Goal: Transaction & Acquisition: Purchase product/service

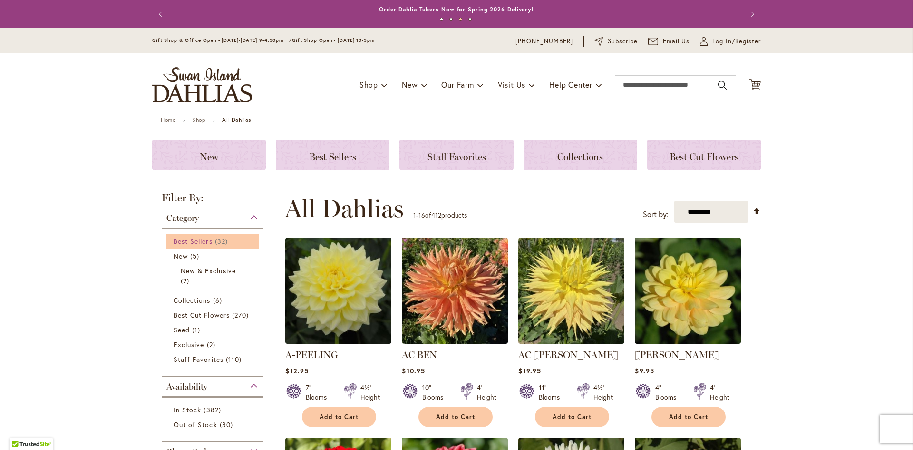
click at [188, 238] on span "Best Sellers" at bounding box center [193, 240] width 39 height 9
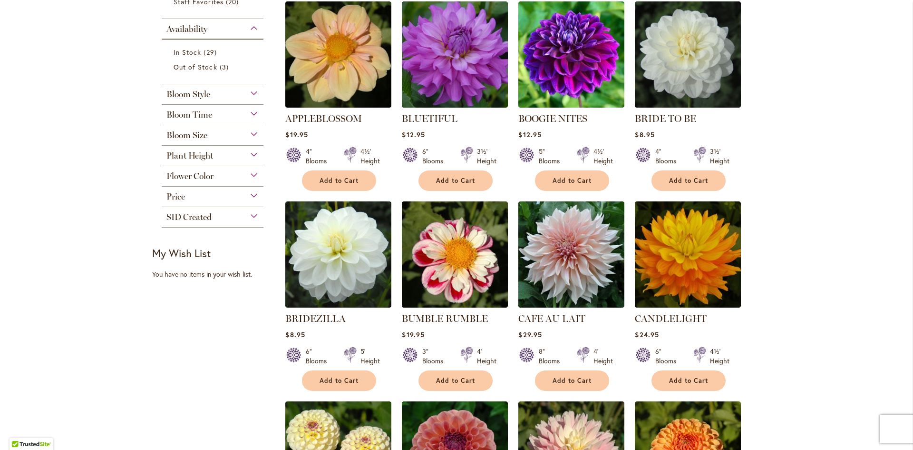
scroll to position [197, 0]
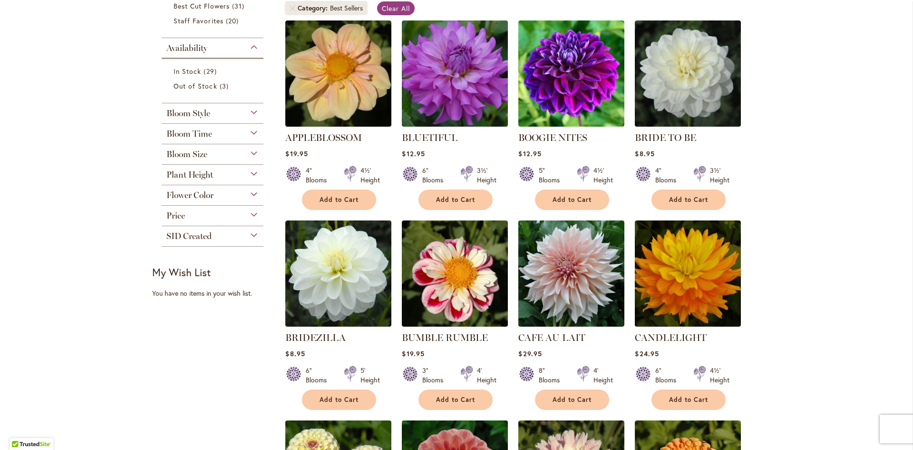
click at [184, 156] on span "Bloom Size" at bounding box center [187, 154] width 41 height 10
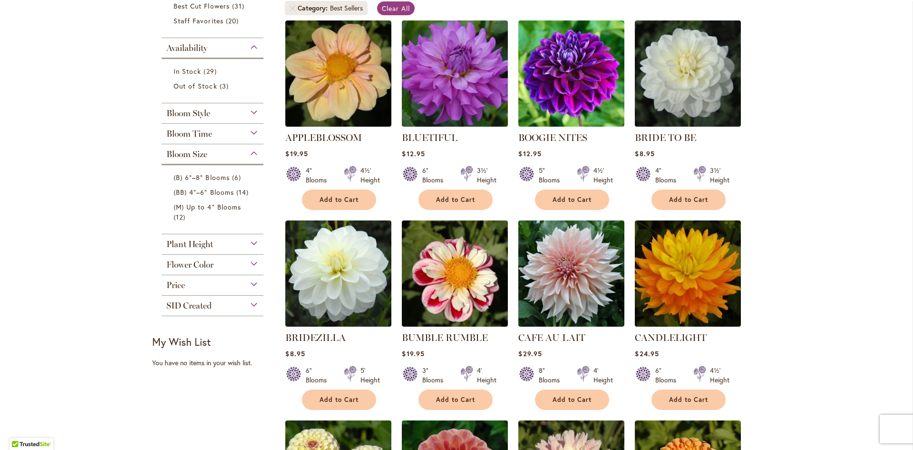
click at [179, 153] on span "Bloom Size" at bounding box center [187, 154] width 41 height 10
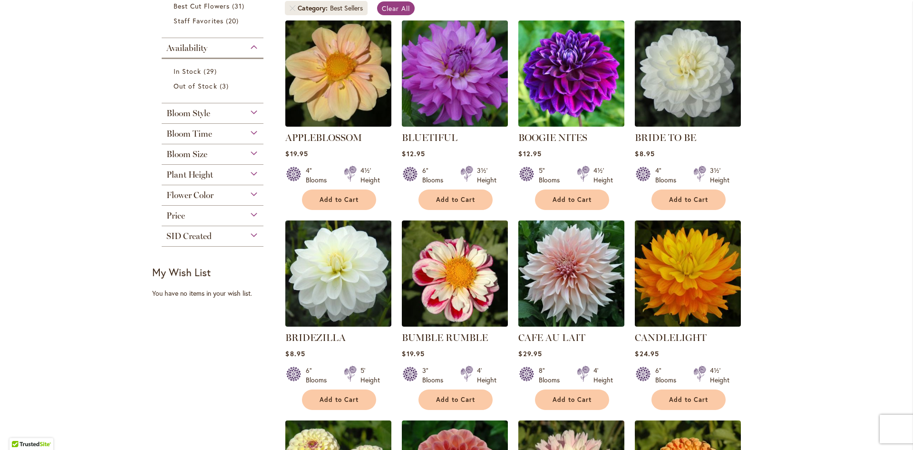
click at [181, 153] on span "Bloom Size" at bounding box center [187, 154] width 41 height 10
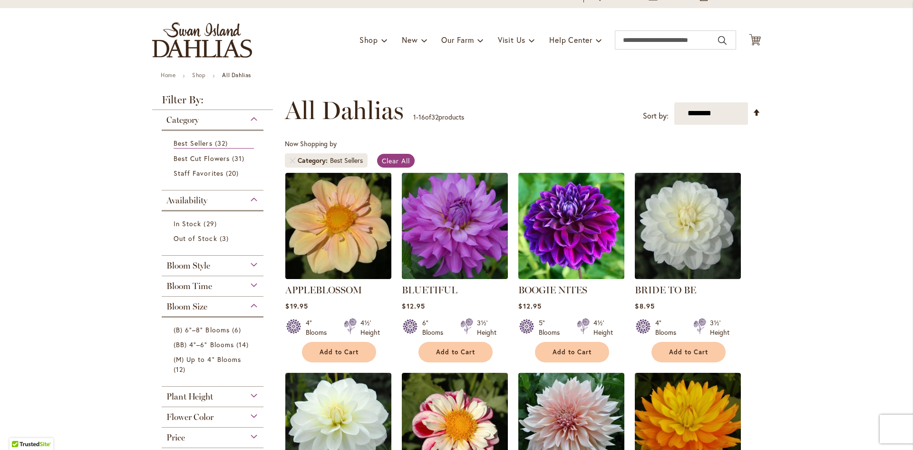
scroll to position [7, 0]
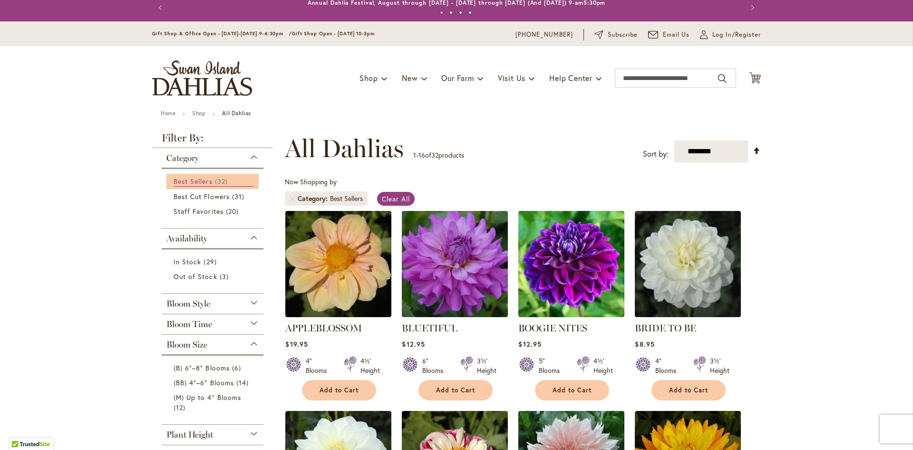
click at [191, 183] on span "Best Sellers" at bounding box center [193, 180] width 39 height 9
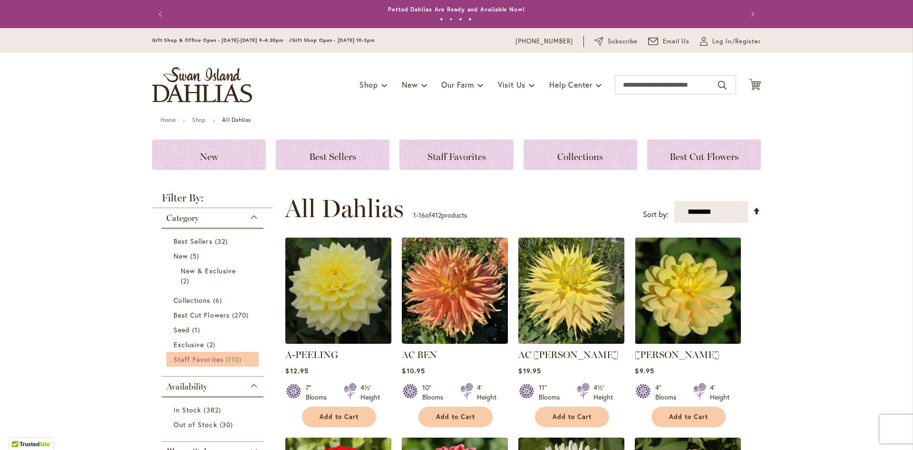
click at [207, 361] on span "Staff Favorites" at bounding box center [199, 358] width 50 height 9
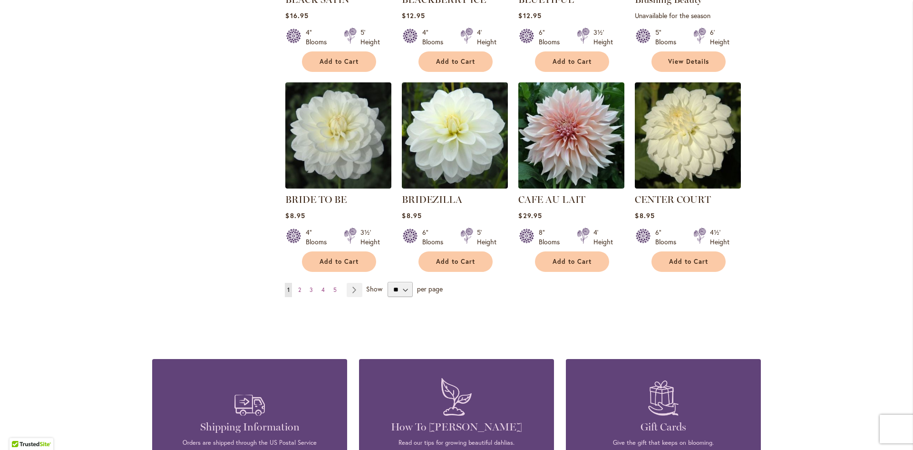
scroll to position [780, 0]
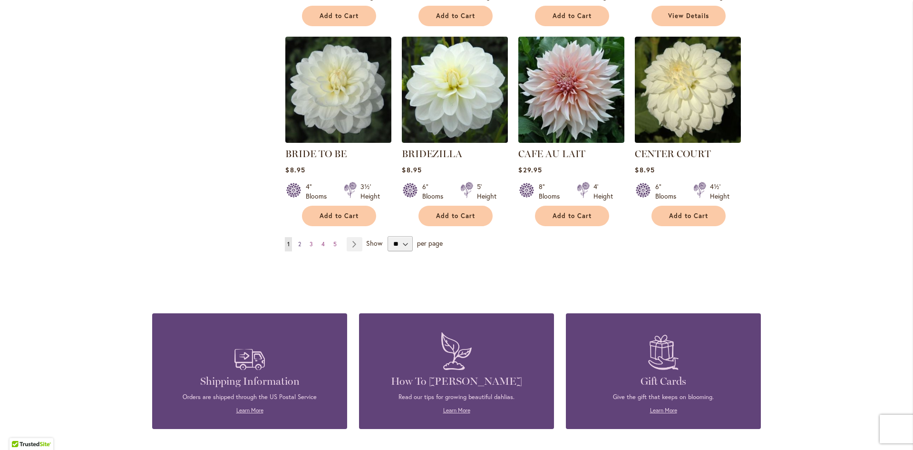
click at [298, 245] on span "2" at bounding box center [299, 243] width 3 height 7
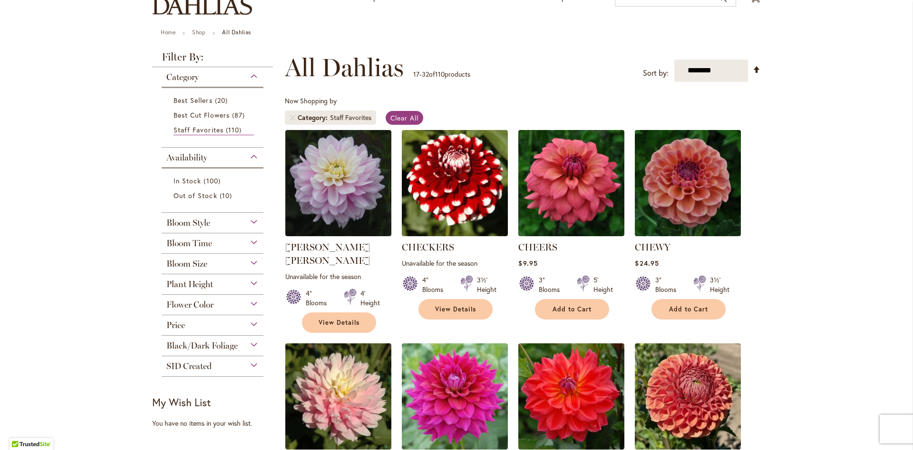
scroll to position [95, 0]
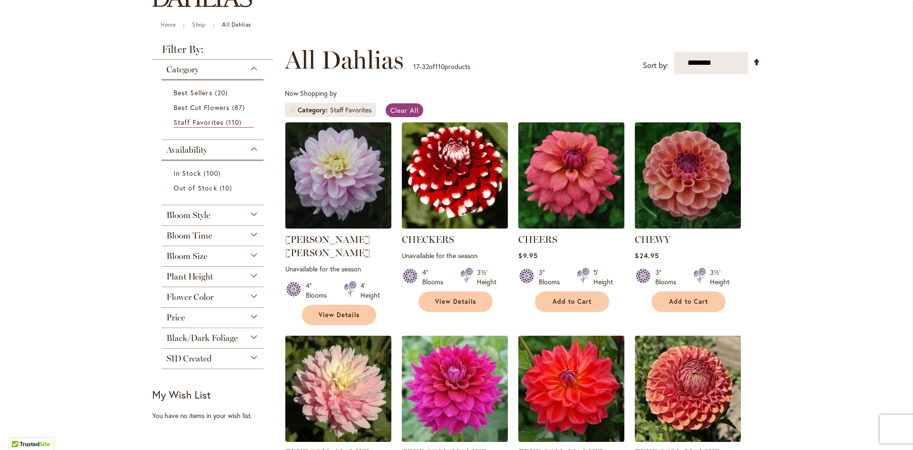
click at [196, 255] on span "Bloom Size" at bounding box center [187, 256] width 41 height 10
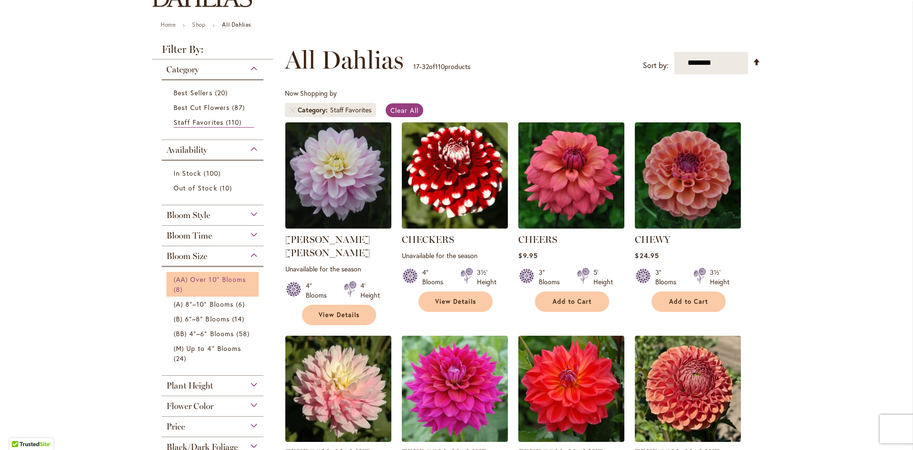
click at [205, 278] on span "(AA) Over 10" Blooms" at bounding box center [210, 279] width 72 height 9
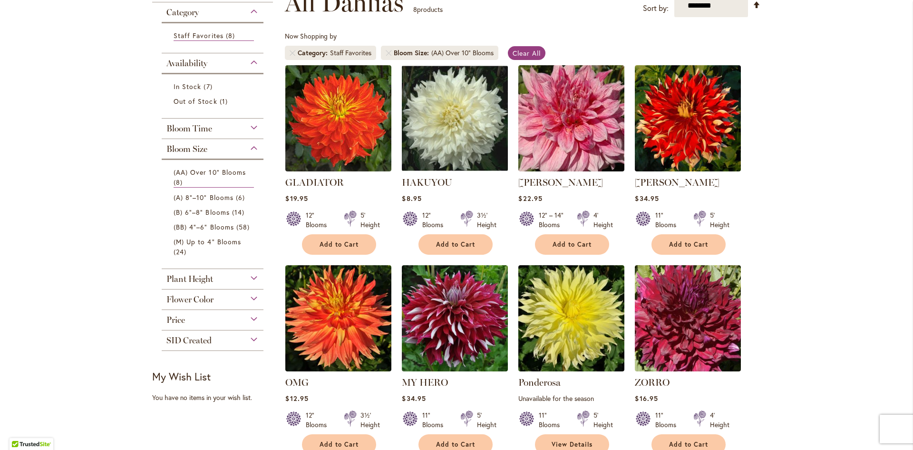
scroll to position [76, 0]
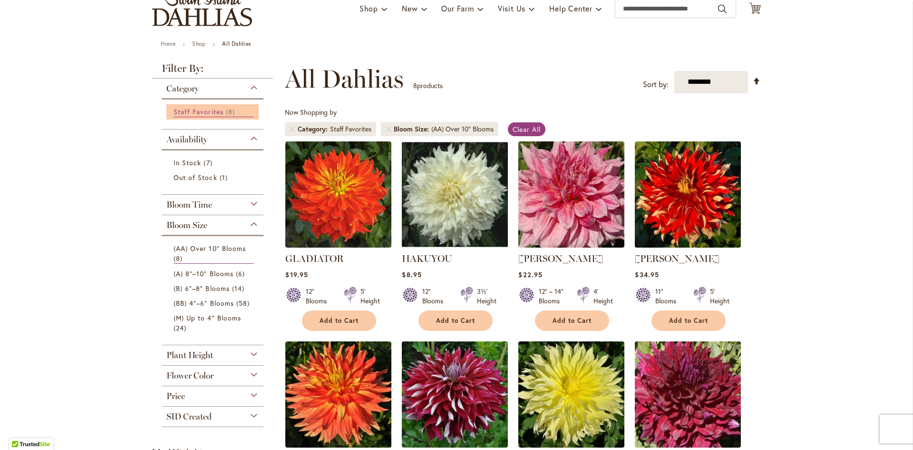
click at [208, 112] on span "Staff Favorites" at bounding box center [199, 111] width 50 height 9
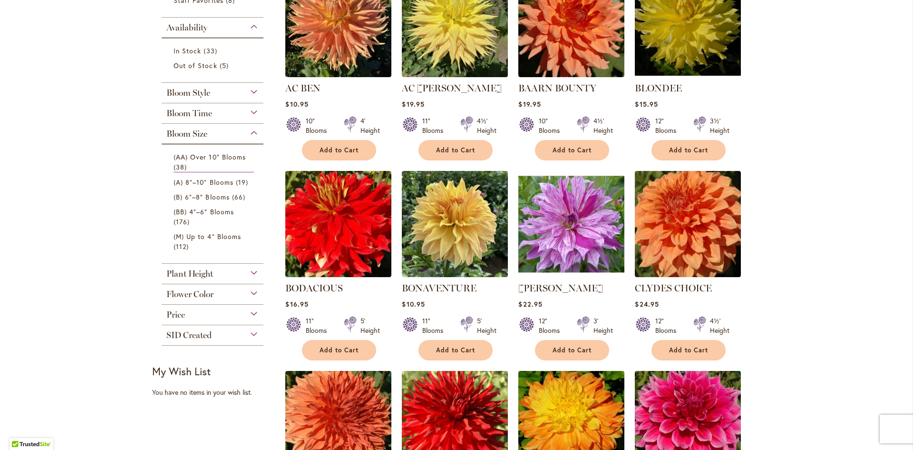
scroll to position [247, 0]
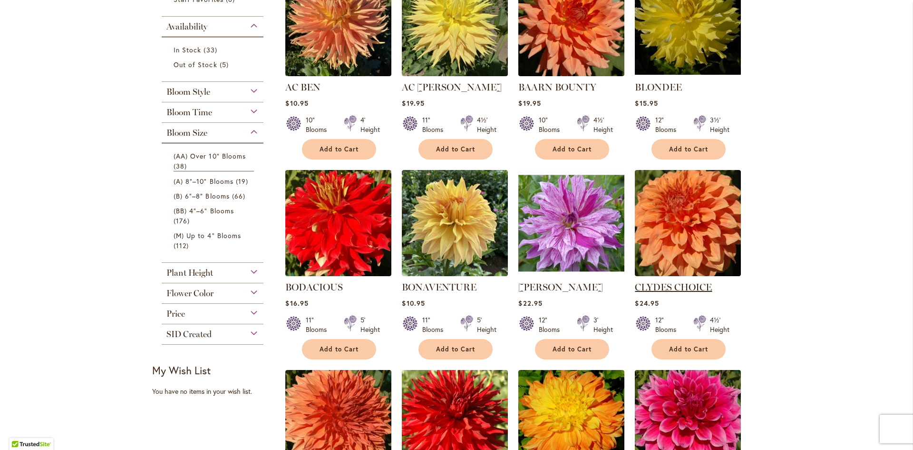
click at [655, 288] on link "CLYDES CHOICE" at bounding box center [673, 286] width 77 height 11
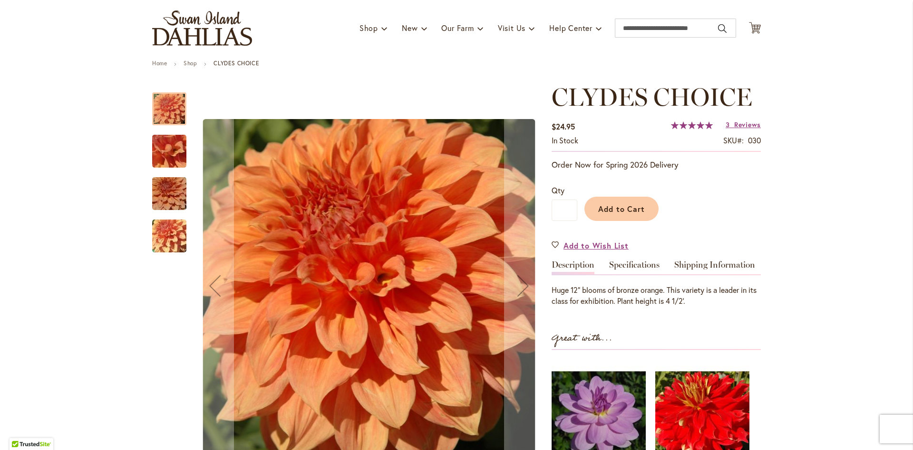
scroll to position [114, 0]
